Goal: Find specific page/section: Find specific page/section

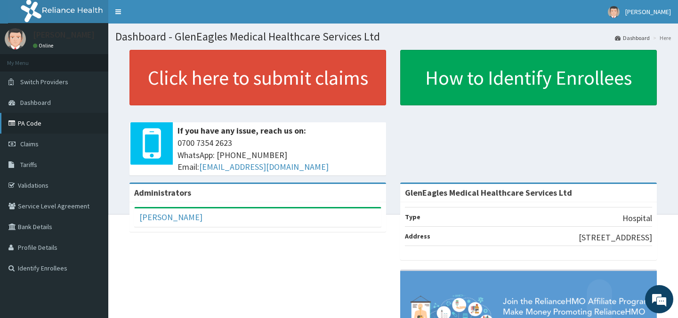
click at [31, 122] on link "PA Code" at bounding box center [54, 123] width 108 height 21
click at [36, 122] on link "PA Code" at bounding box center [54, 123] width 108 height 21
click at [23, 122] on link "PA Code" at bounding box center [54, 123] width 108 height 21
